Goal: Information Seeking & Learning: Check status

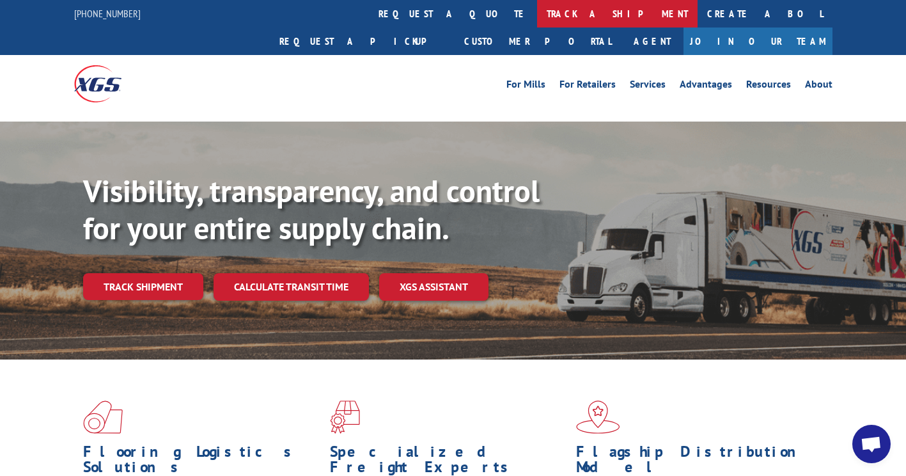
click at [537, 16] on link "track a shipment" at bounding box center [617, 13] width 160 height 27
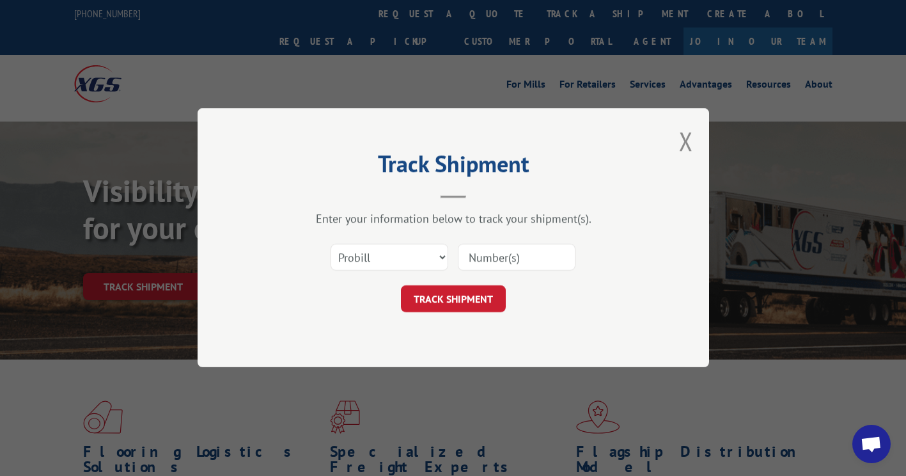
click at [497, 256] on input at bounding box center [517, 257] width 118 height 27
type input "16998941"
click at [465, 302] on button "TRACK SHIPMENT" at bounding box center [453, 299] width 105 height 27
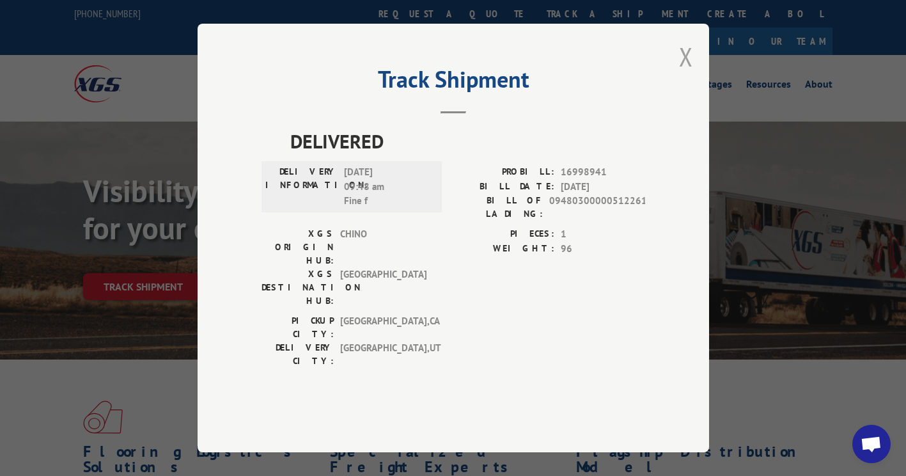
click at [688, 74] on button "Close modal" at bounding box center [686, 57] width 14 height 34
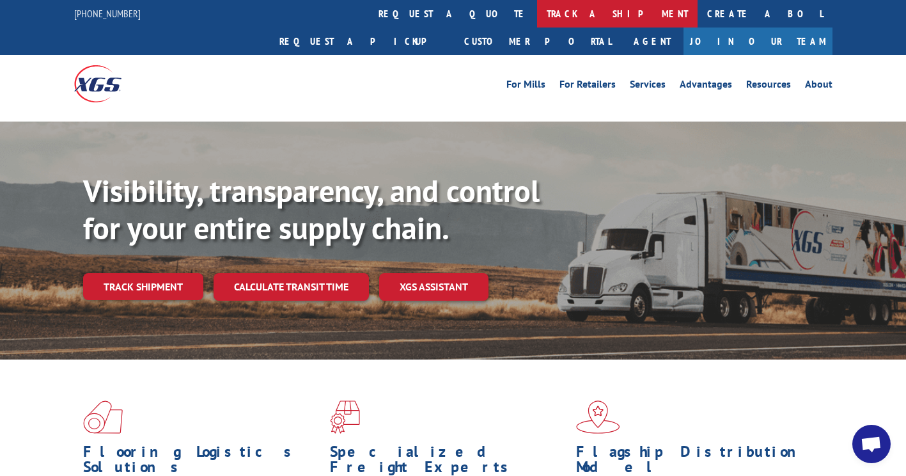
click at [537, 13] on link "track a shipment" at bounding box center [617, 13] width 160 height 27
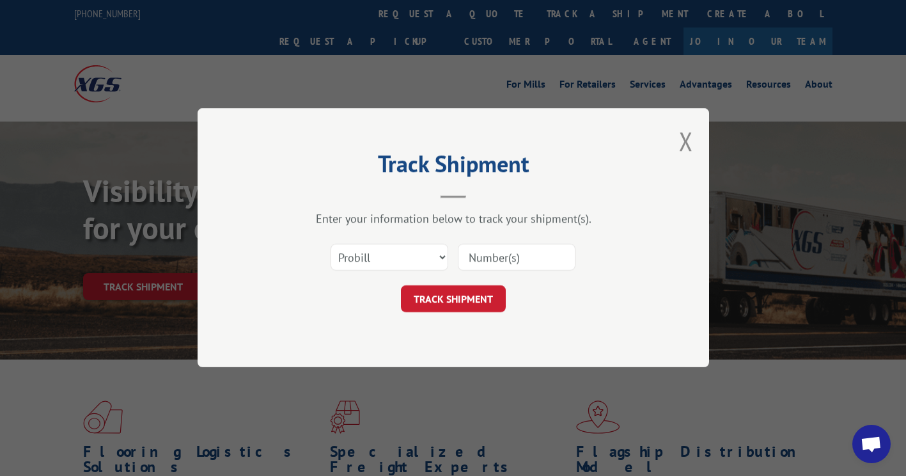
click at [490, 254] on input at bounding box center [517, 257] width 118 height 27
paste input "16998877"
type input "16998877"
click at [466, 296] on button "TRACK SHIPMENT" at bounding box center [453, 299] width 105 height 27
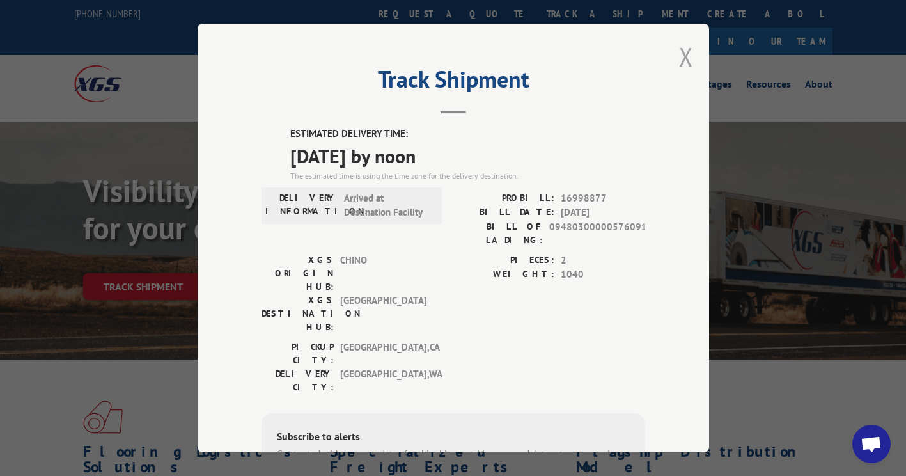
click at [679, 55] on button "Close modal" at bounding box center [686, 57] width 14 height 34
